Goal: Task Accomplishment & Management: Use online tool/utility

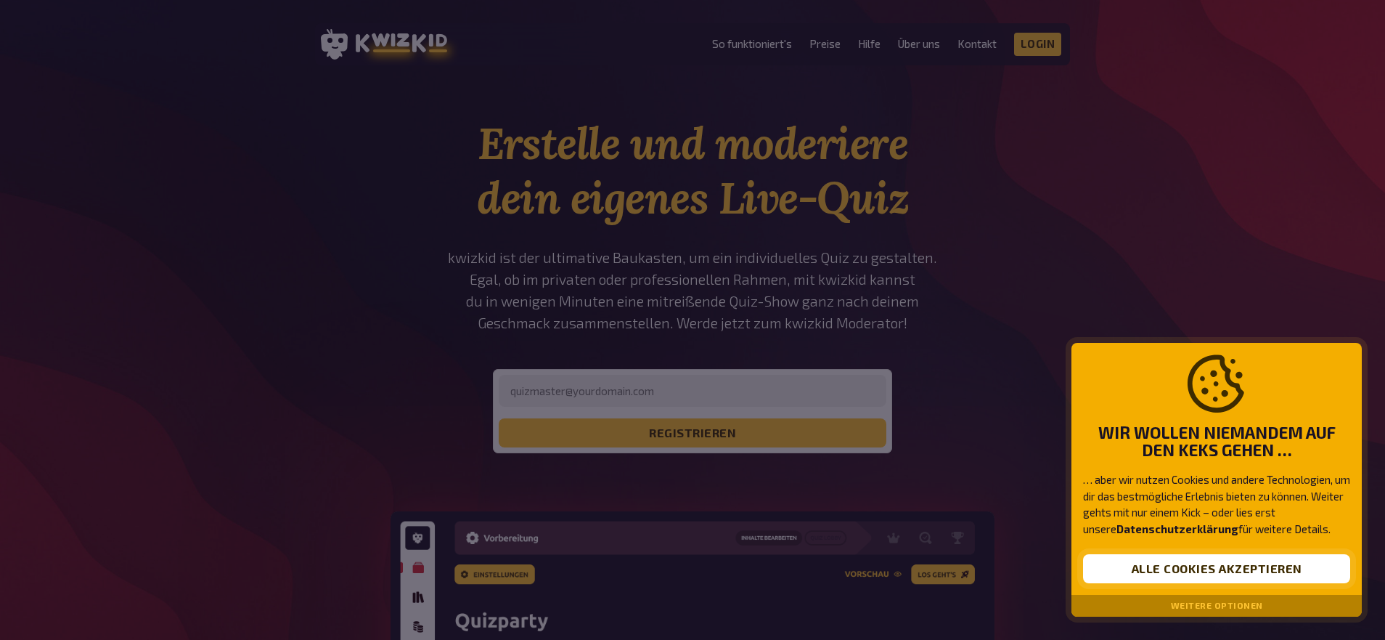
click at [1231, 565] on button "Alle Cookies akzeptieren" at bounding box center [1216, 568] width 267 height 29
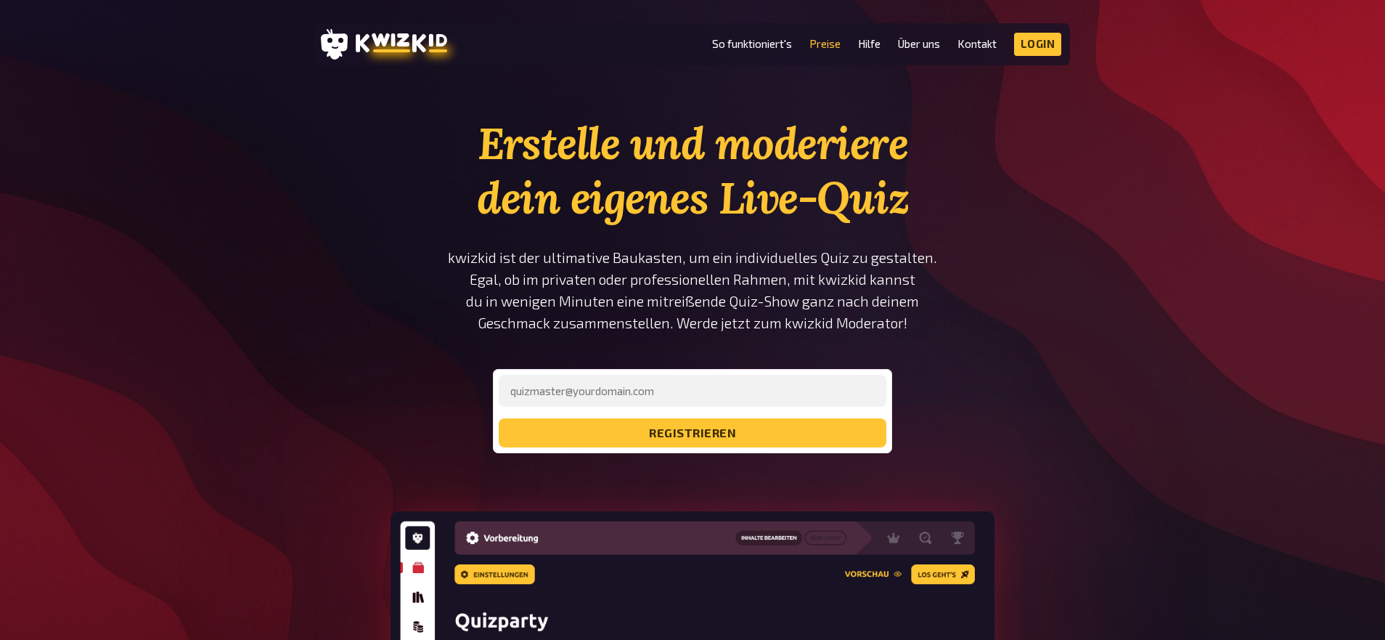
click at [820, 42] on link "Preise" at bounding box center [824, 44] width 31 height 12
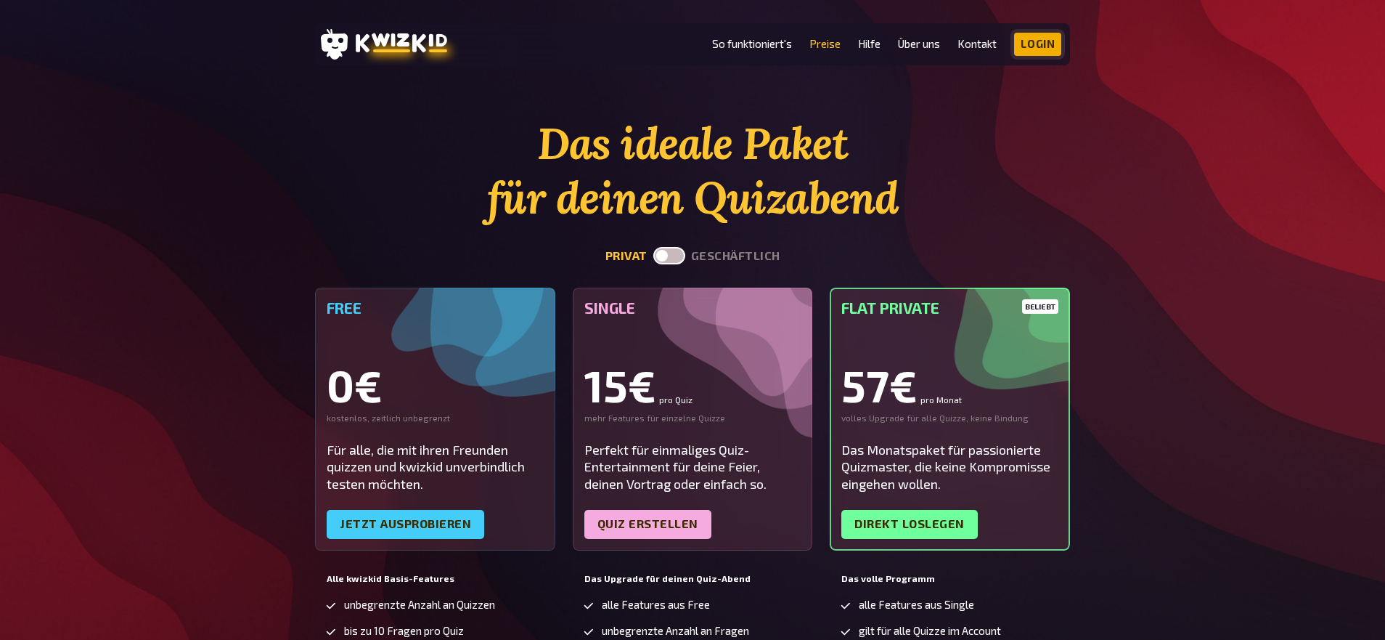
click at [1031, 39] on link "Login" at bounding box center [1038, 44] width 48 height 23
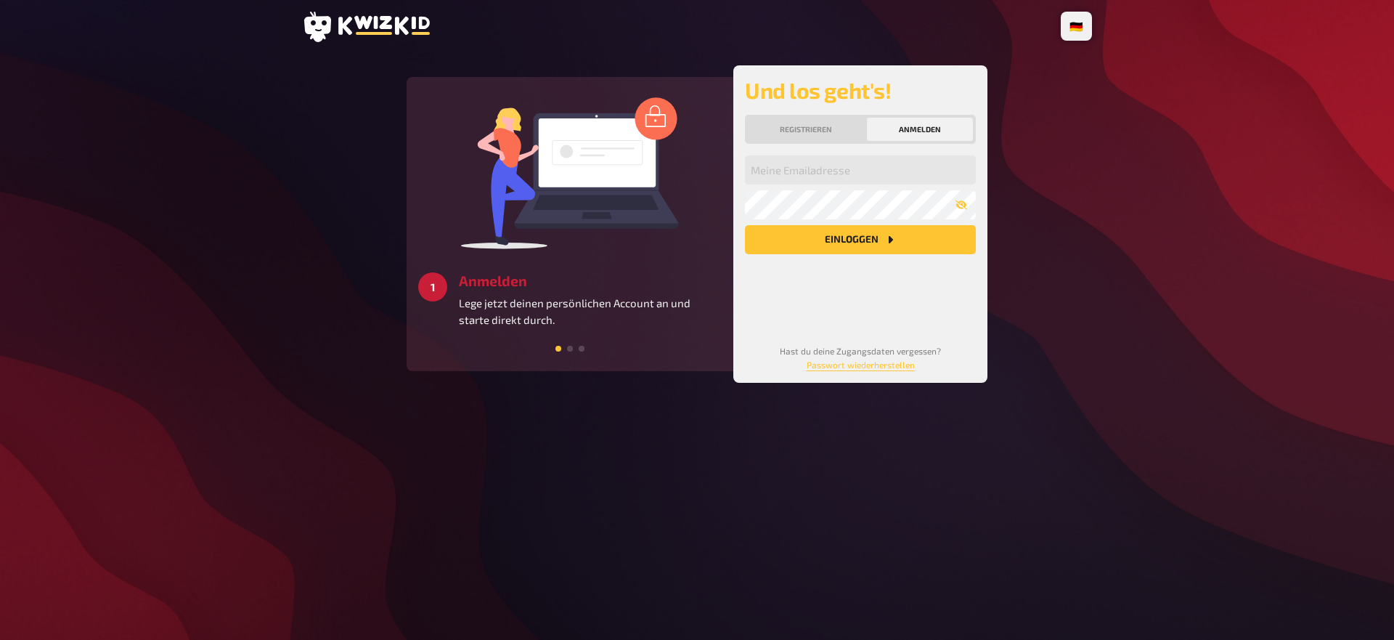
click at [803, 131] on button "Registrieren" at bounding box center [806, 129] width 116 height 23
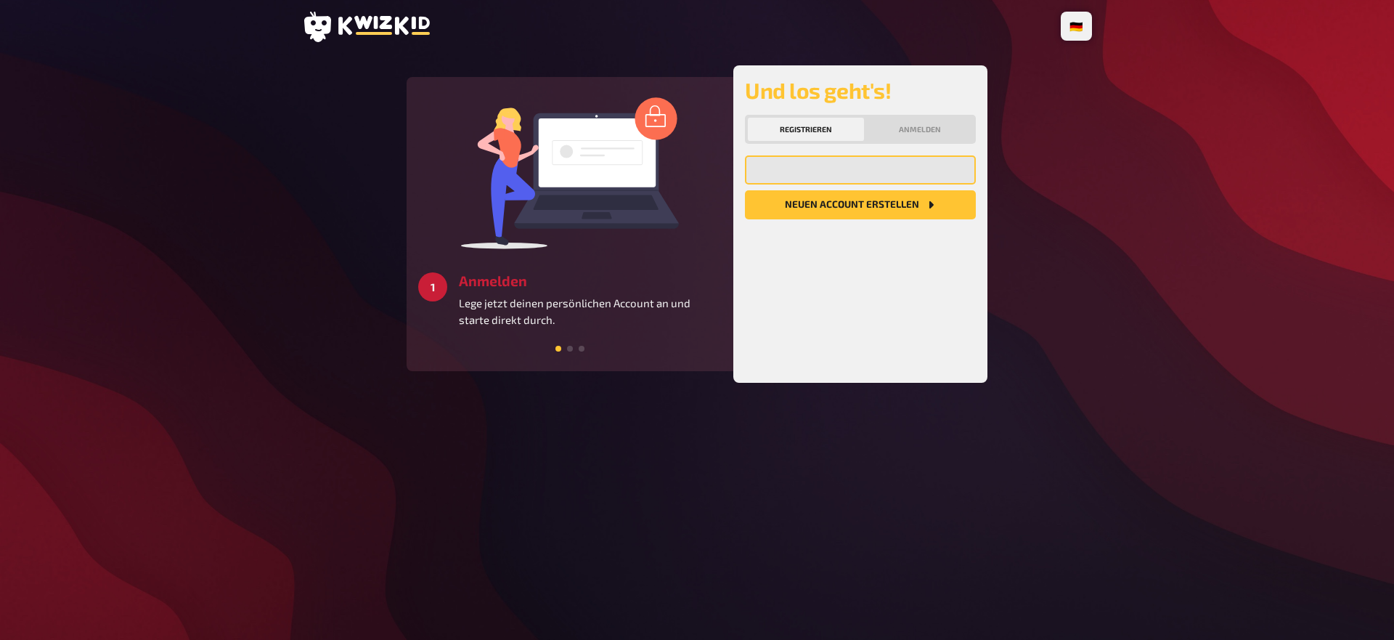
click at [830, 164] on input "email" at bounding box center [860, 169] width 231 height 29
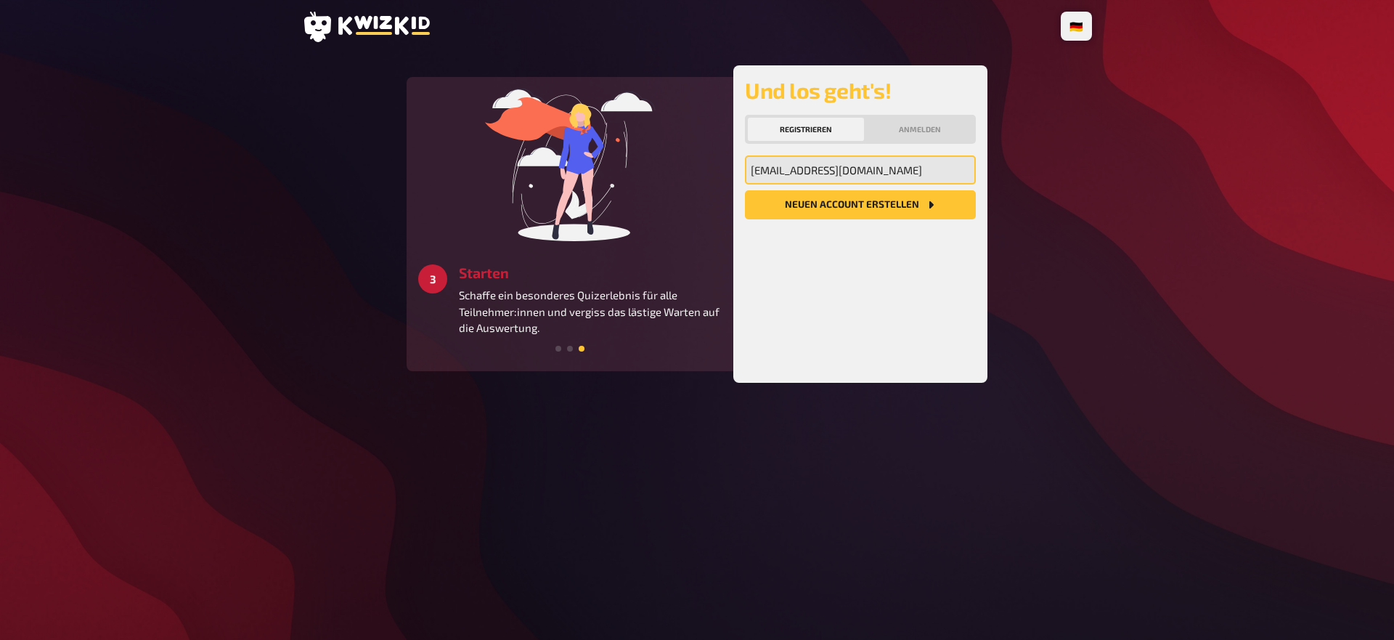
type input "rhuber1985@outlook.com"
click at [856, 195] on button "Neuen Account Erstellen" at bounding box center [860, 204] width 231 height 29
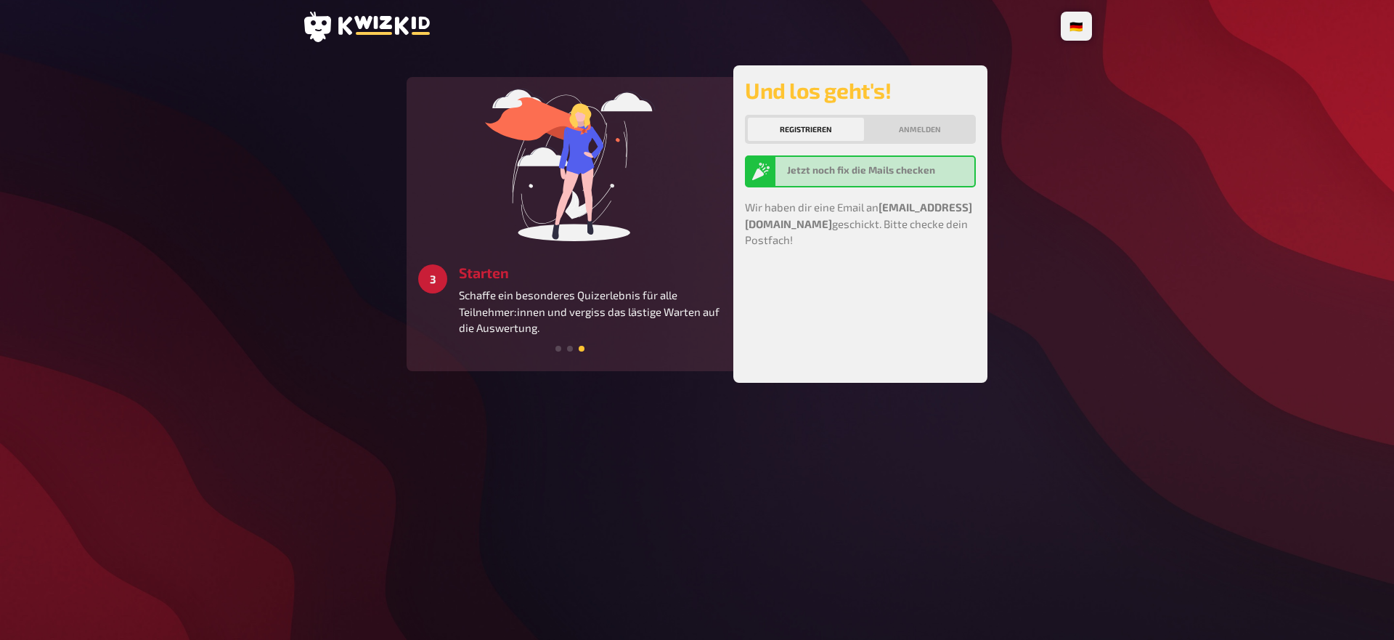
click at [911, 125] on button "Anmelden" at bounding box center [920, 129] width 106 height 23
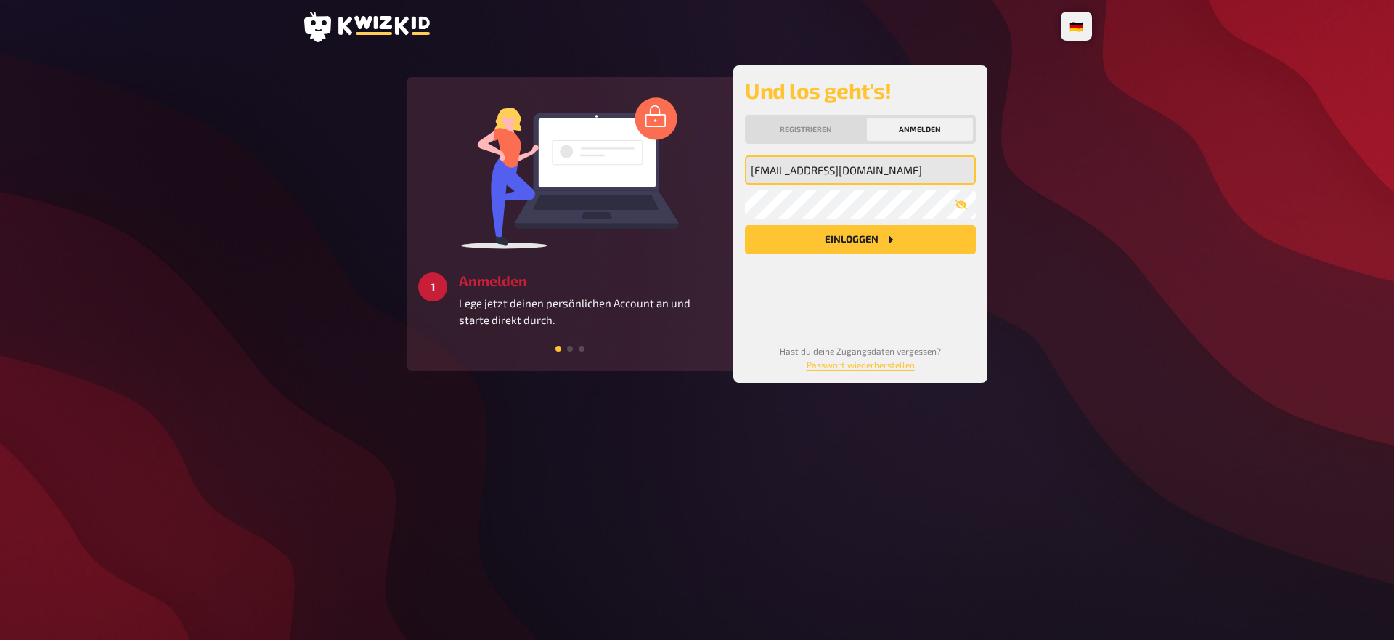
click at [915, 169] on input "rhuber1985@outlook.com" at bounding box center [860, 169] width 231 height 29
drag, startPoint x: 918, startPoint y: 174, endPoint x: 806, endPoint y: 168, distance: 111.9
click at [806, 168] on input "rhuber1985@outlook.com" at bounding box center [860, 169] width 231 height 29
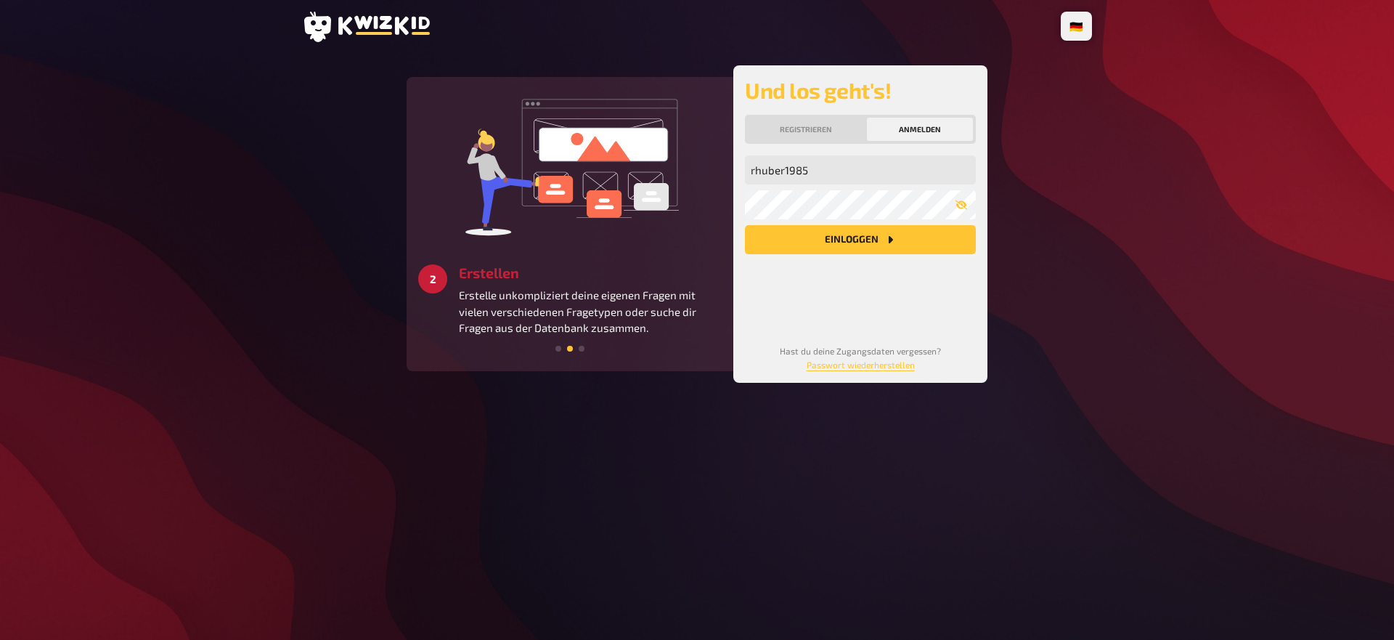
click at [857, 235] on button "Einloggen" at bounding box center [860, 239] width 231 height 29
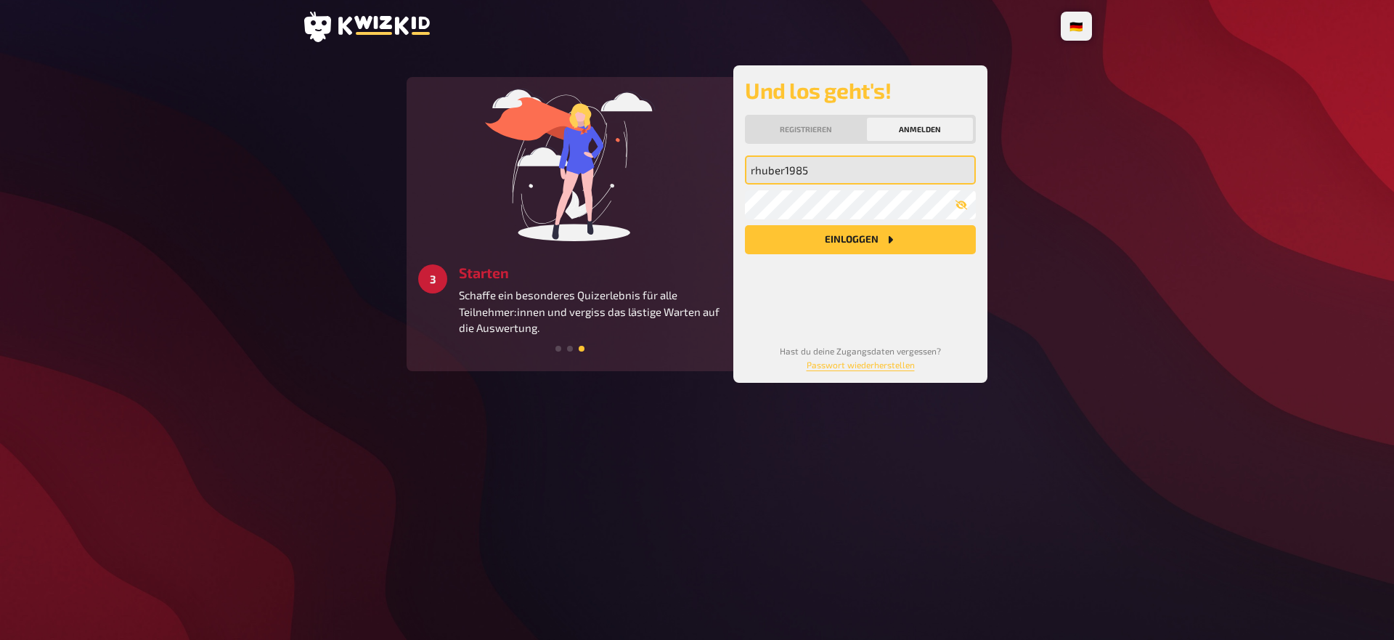
click at [847, 176] on input "rhuber1985" at bounding box center [860, 169] width 231 height 29
click at [849, 166] on input "rhuber1985" at bounding box center [860, 169] width 231 height 29
type input "@"
type input "rhuber1985@outlook.com"
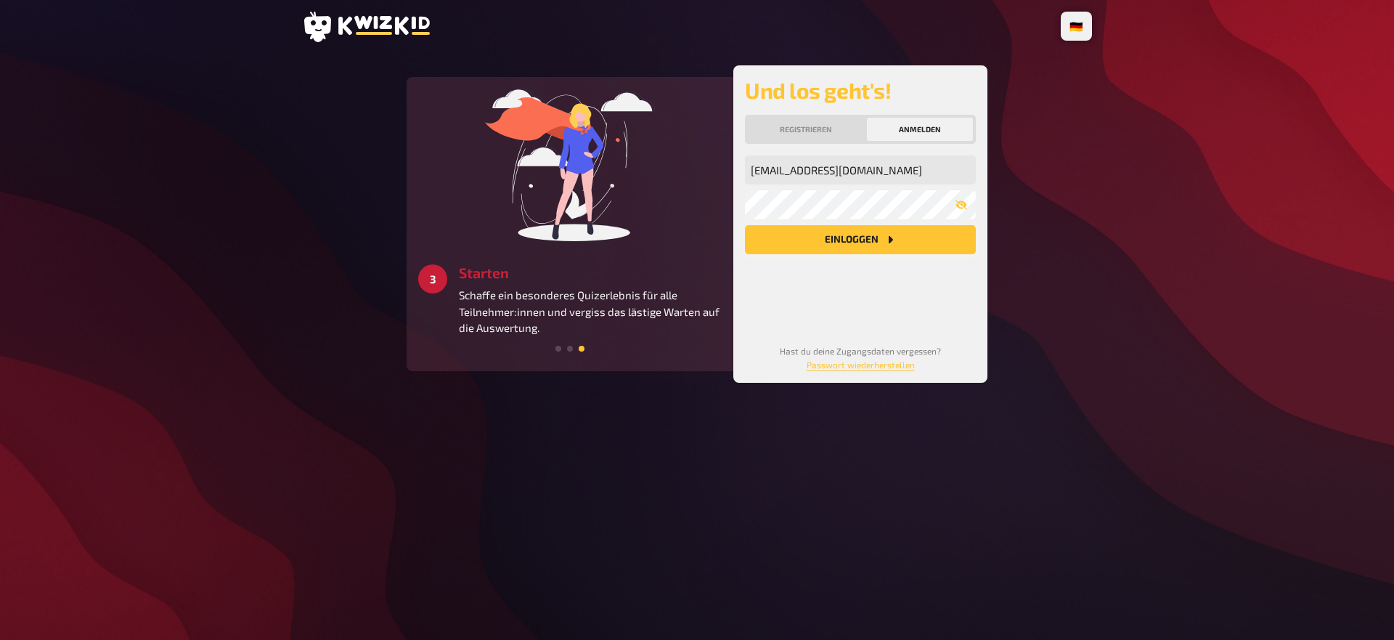
click at [841, 242] on button "Einloggen" at bounding box center [860, 239] width 231 height 29
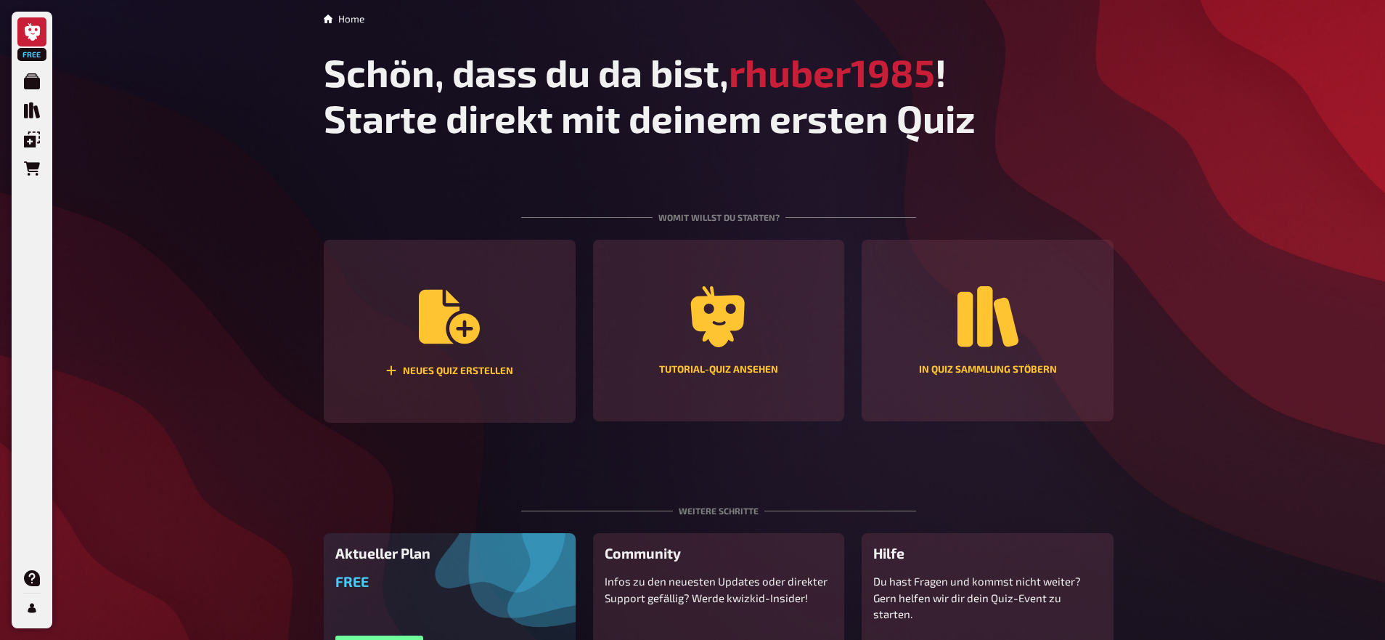
scroll to position [83, 0]
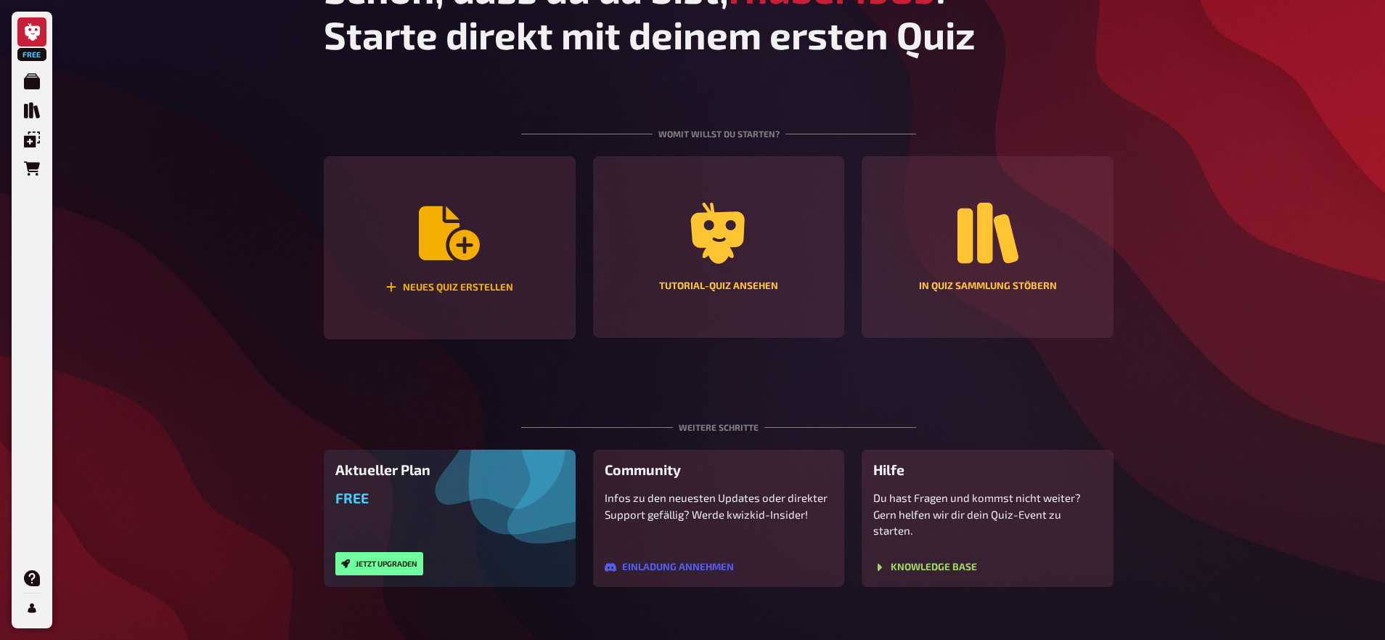
click at [475, 231] on icon "Neues Quiz erstellen" at bounding box center [449, 233] width 61 height 61
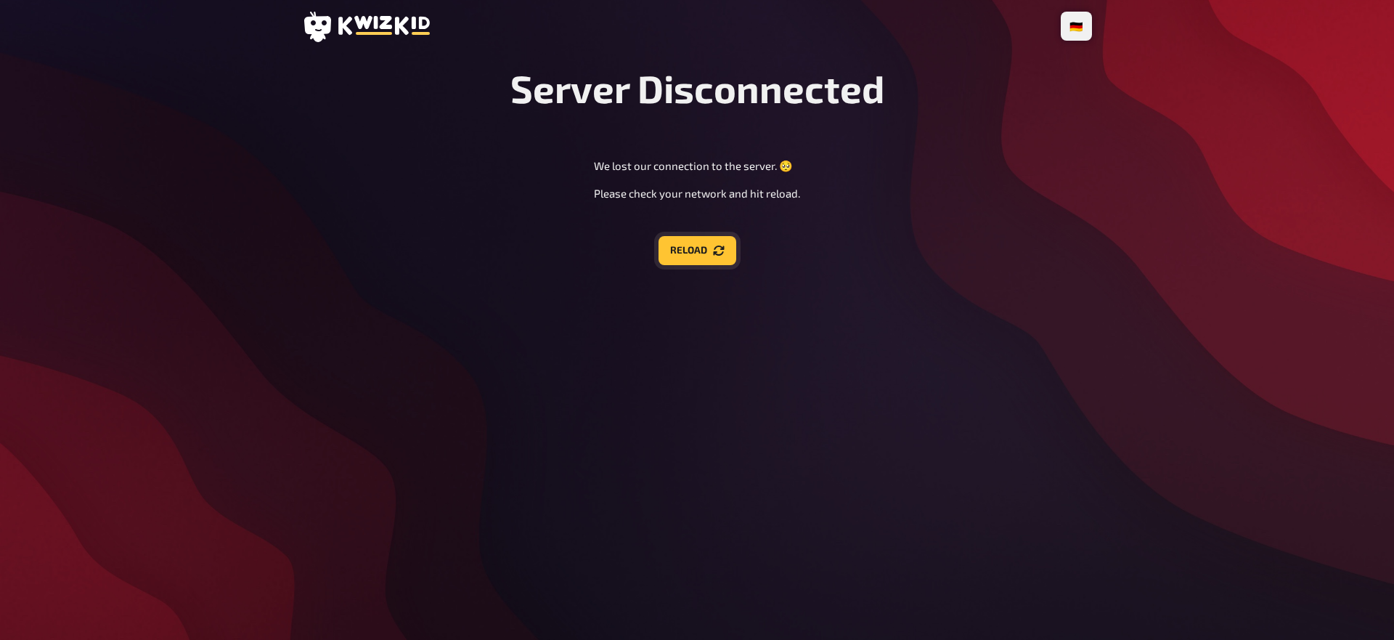
click at [684, 242] on button "Reload" at bounding box center [697, 250] width 78 height 29
